Goal: Task Accomplishment & Management: Manage account settings

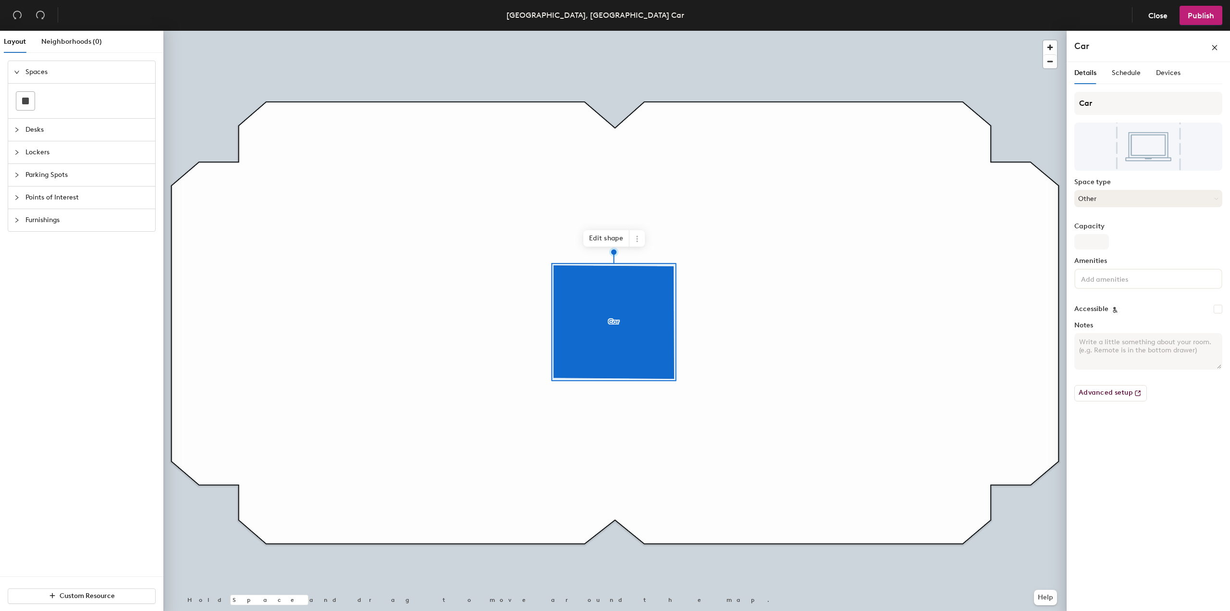
click at [1111, 201] on button "Other" at bounding box center [1148, 198] width 148 height 17
click at [1111, 199] on button "Other" at bounding box center [1148, 198] width 148 height 17
click at [1123, 74] on span "Schedule" at bounding box center [1126, 73] width 29 height 8
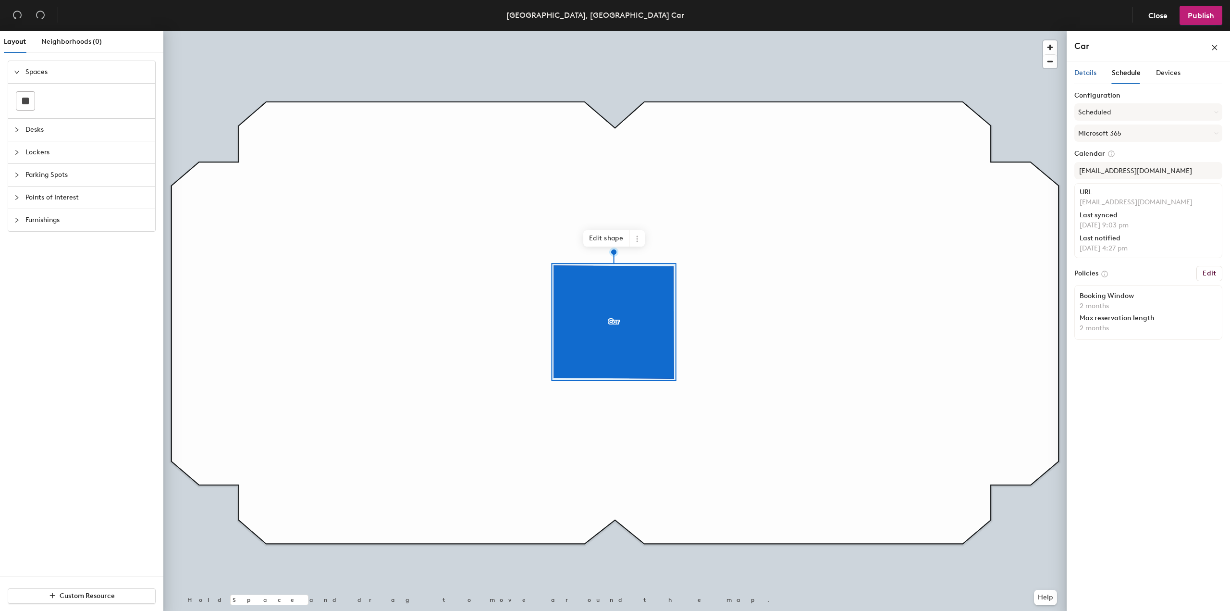
click at [1092, 75] on span "Details" at bounding box center [1085, 73] width 22 height 8
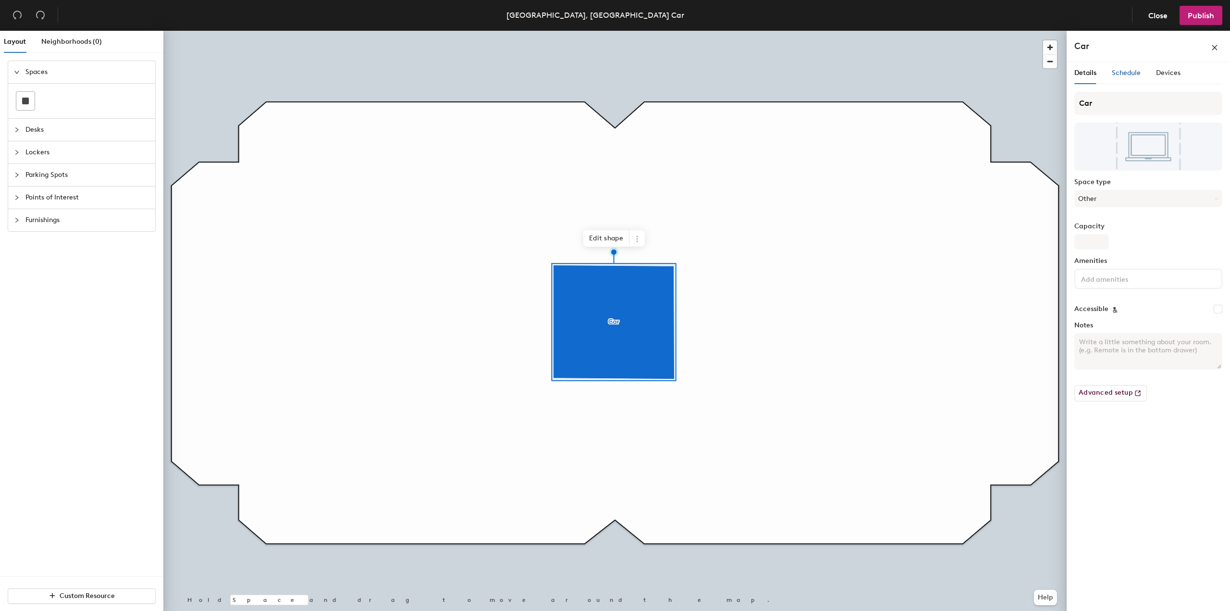
click at [1129, 74] on span "Schedule" at bounding box center [1126, 73] width 29 height 8
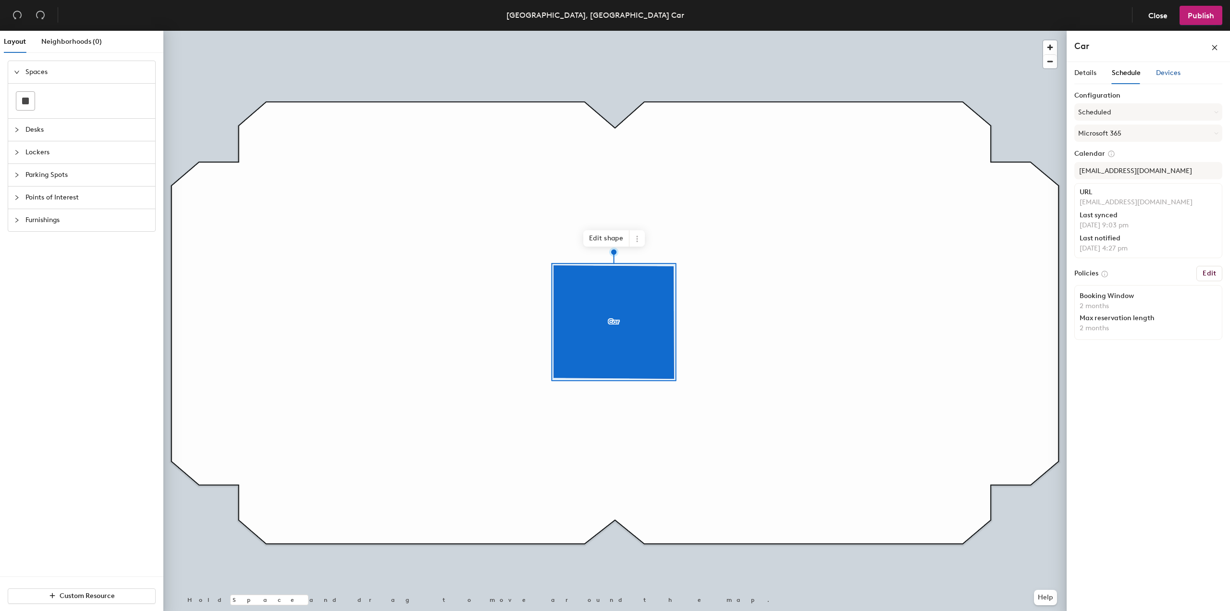
click at [1170, 72] on span "Devices" at bounding box center [1168, 73] width 25 height 8
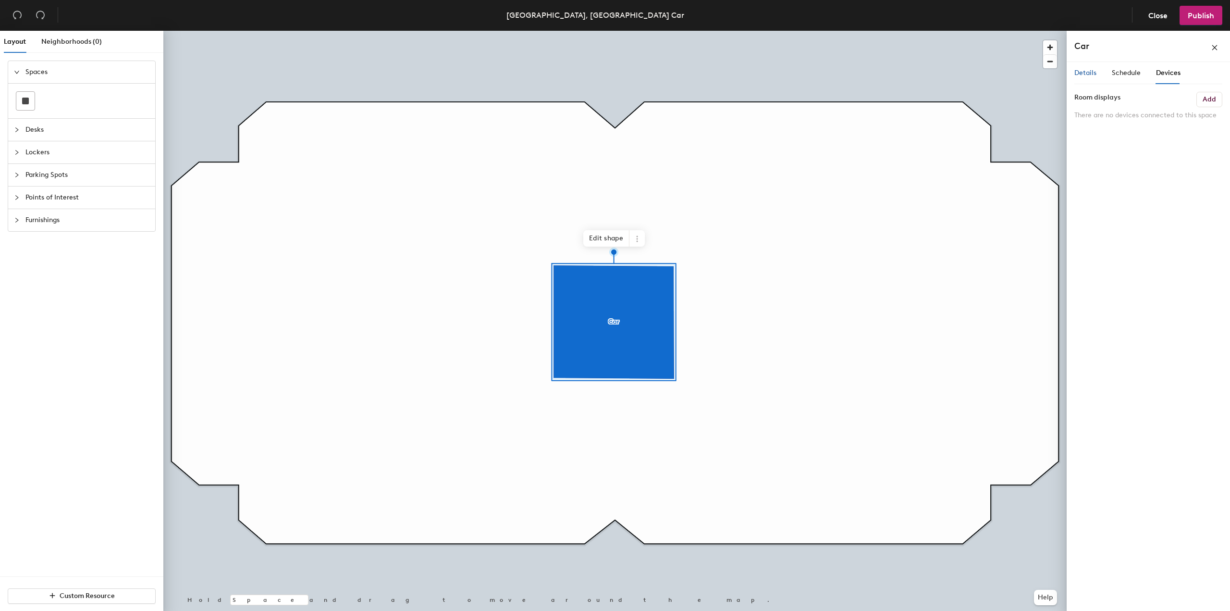
click at [1079, 70] on span "Details" at bounding box center [1085, 73] width 22 height 8
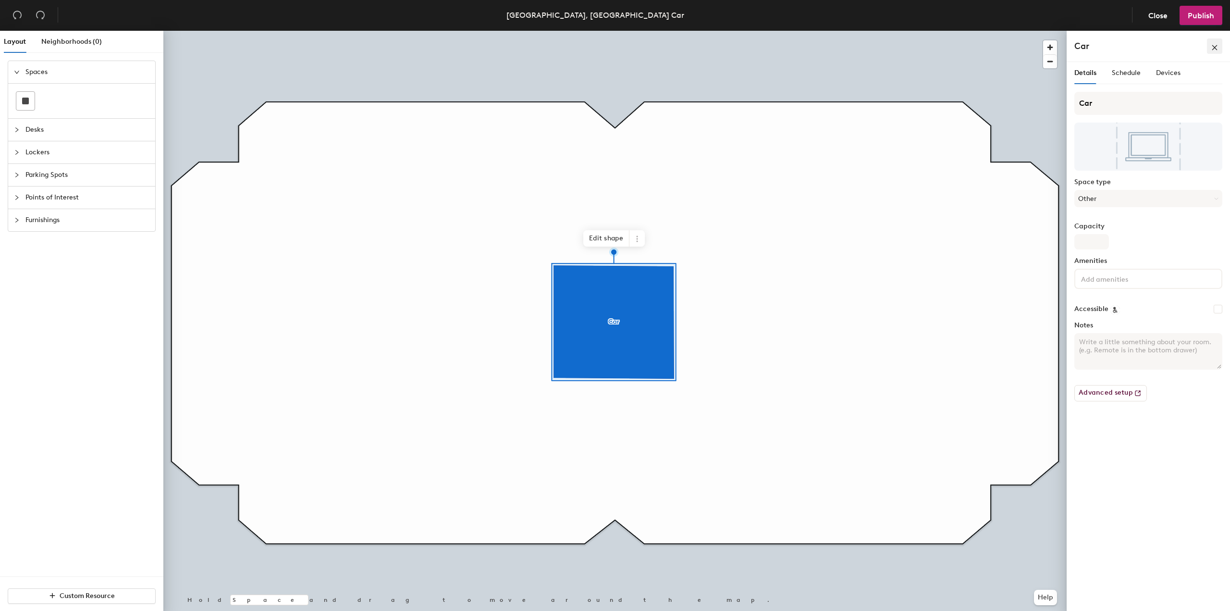
click at [1216, 52] on button "button" at bounding box center [1214, 45] width 15 height 15
